Goal: Find specific page/section: Find specific page/section

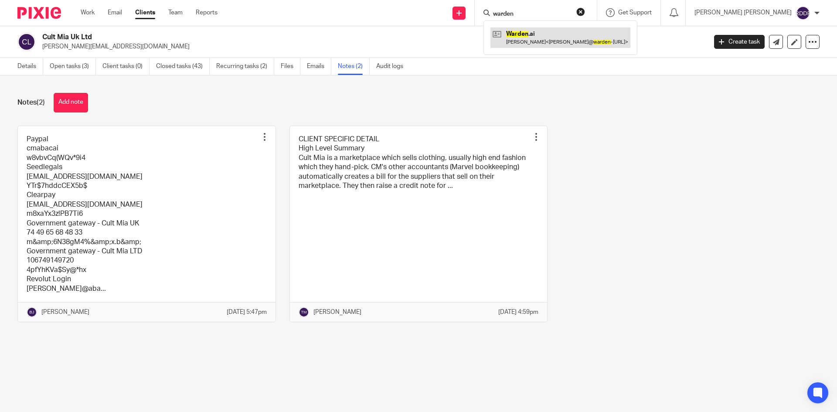
type input "warden"
click at [577, 43] on link at bounding box center [560, 37] width 140 height 20
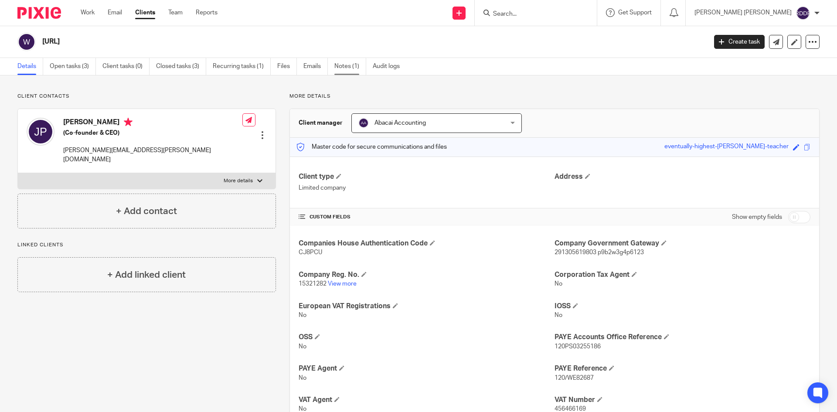
click at [344, 70] on link "Notes (1)" at bounding box center [350, 66] width 32 height 17
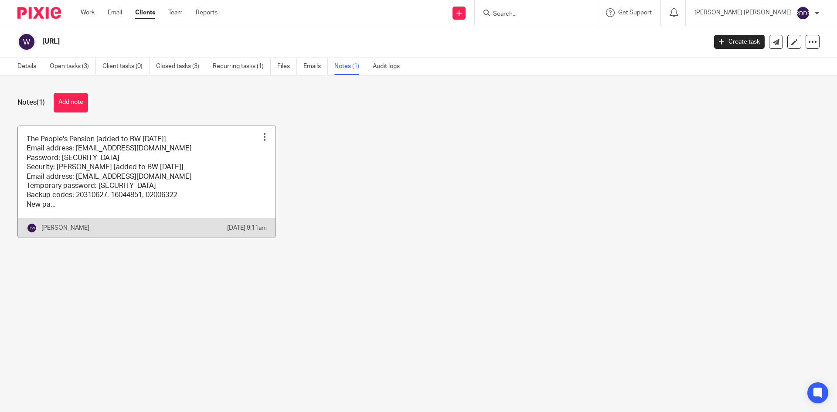
click at [130, 177] on link at bounding box center [147, 182] width 258 height 112
click at [153, 172] on link at bounding box center [147, 182] width 258 height 112
